Goal: Find specific page/section: Find specific page/section

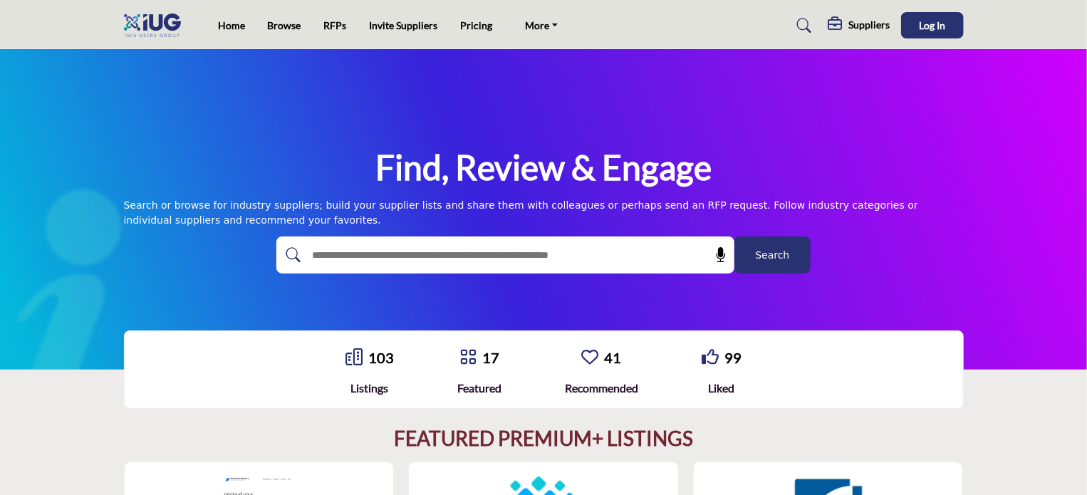
click at [162, 23] on img at bounding box center [156, 26] width 64 height 24
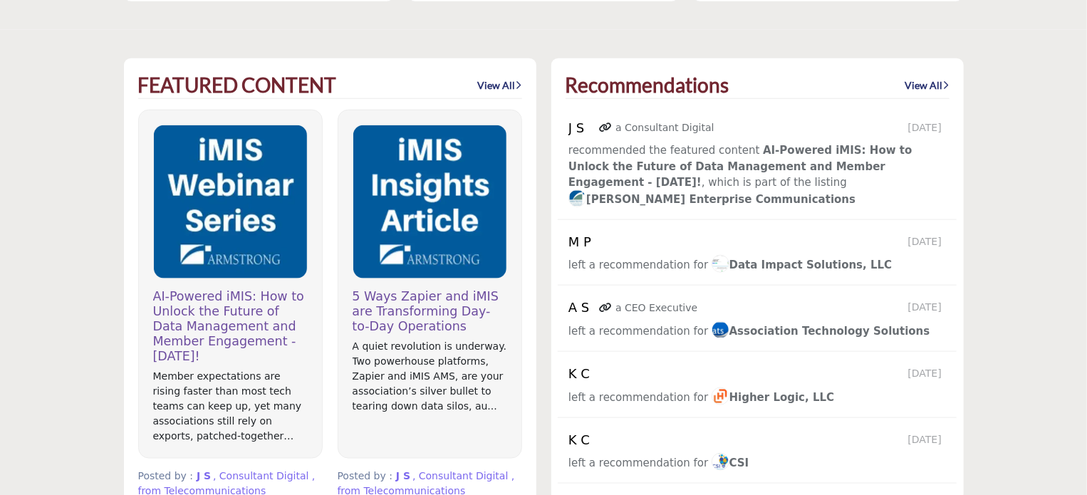
scroll to position [757, 0]
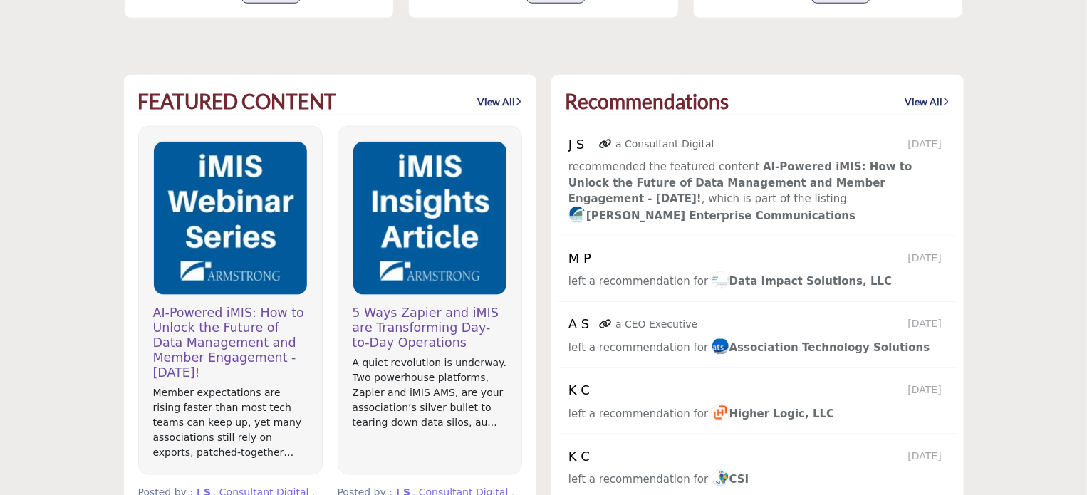
click at [924, 100] on link "View All" at bounding box center [927, 102] width 44 height 14
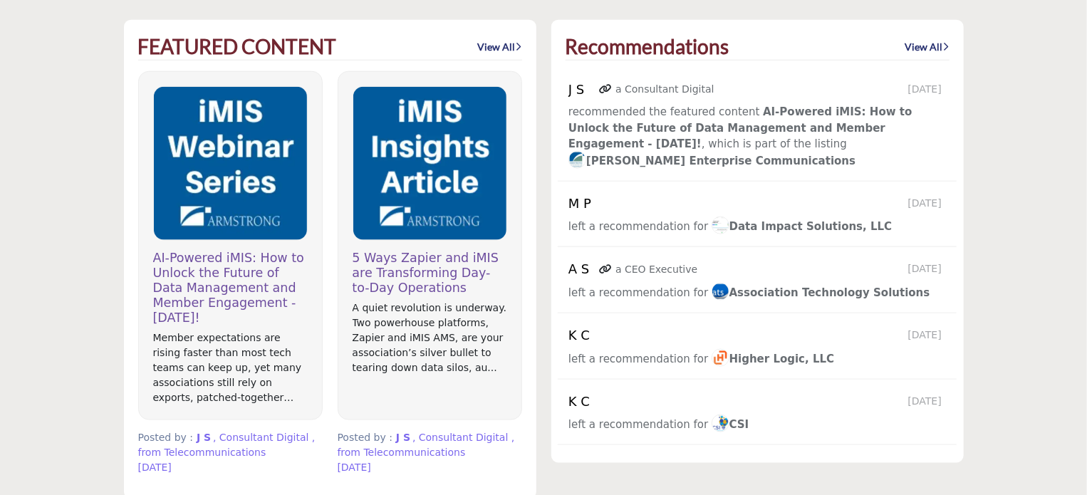
scroll to position [828, 0]
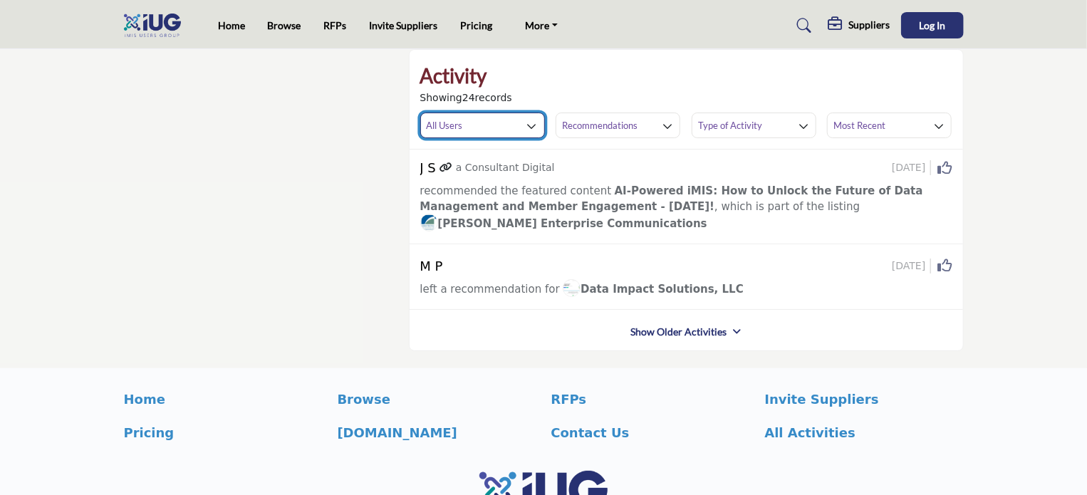
click at [528, 130] on icon "button" at bounding box center [532, 126] width 10 height 10
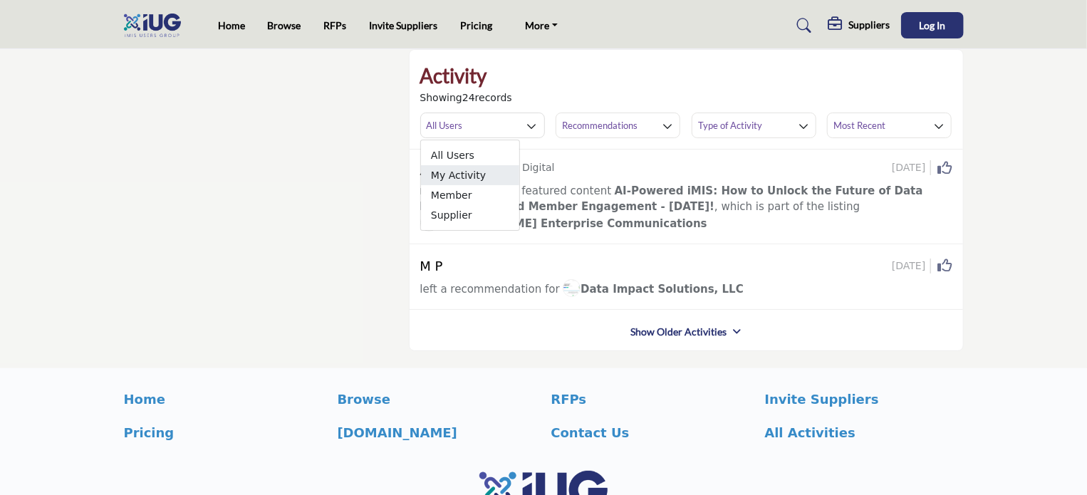
click at [445, 176] on span "My Activity" at bounding box center [470, 175] width 98 height 20
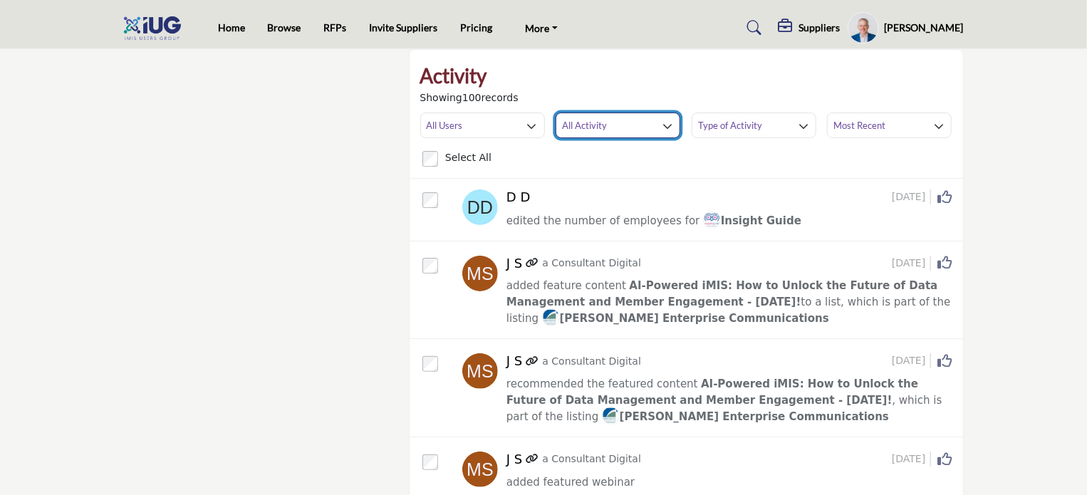
click at [593, 130] on h3 "All Activity" at bounding box center [584, 125] width 45 height 13
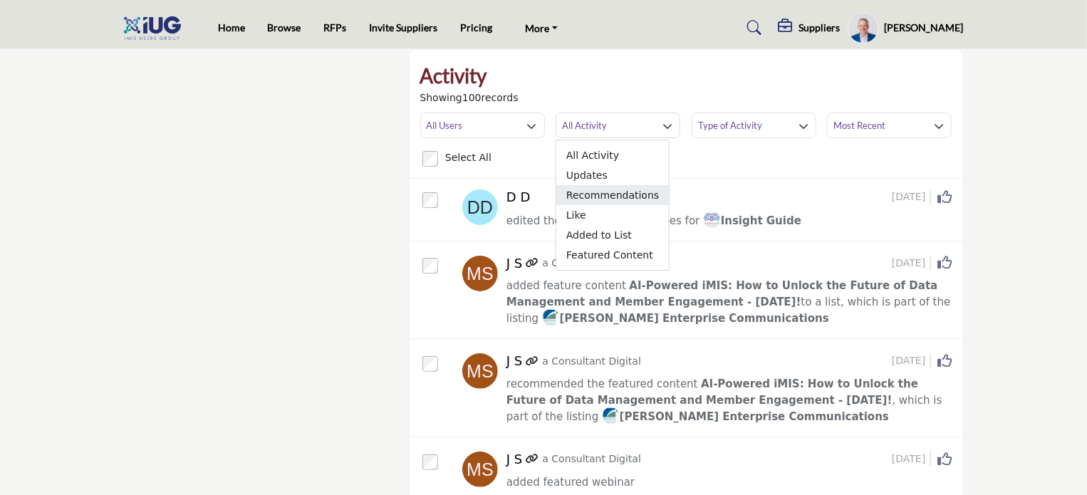
click at [592, 195] on span "Recommendations" at bounding box center [612, 195] width 113 height 20
